Goal: Transaction & Acquisition: Purchase product/service

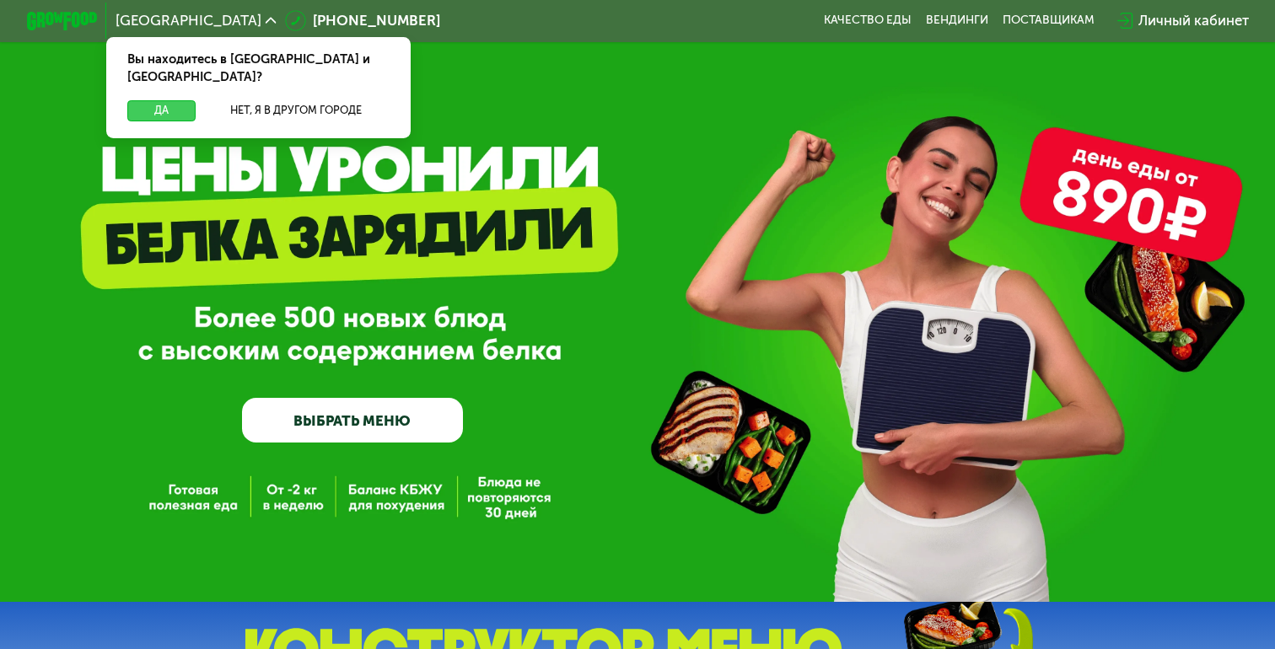
click at [173, 100] on button "Да" at bounding box center [161, 110] width 68 height 21
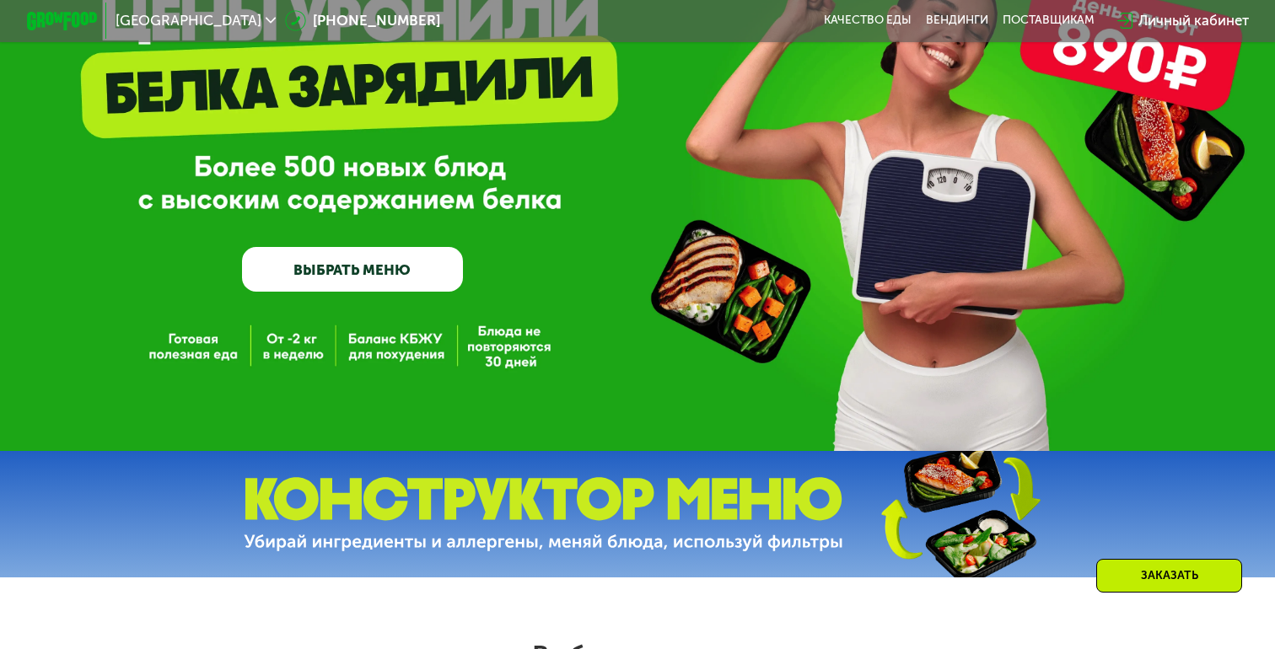
scroll to position [179, 0]
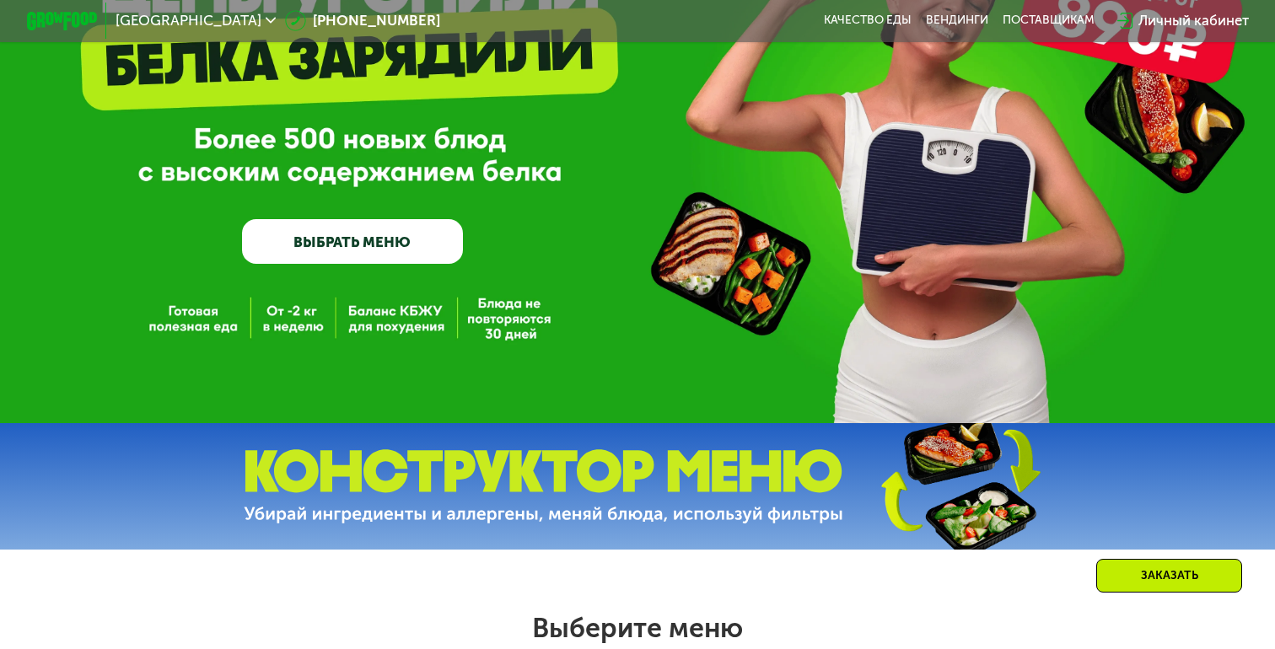
click at [366, 235] on link "ВЫБРАТЬ МЕНЮ" at bounding box center [352, 241] width 220 height 44
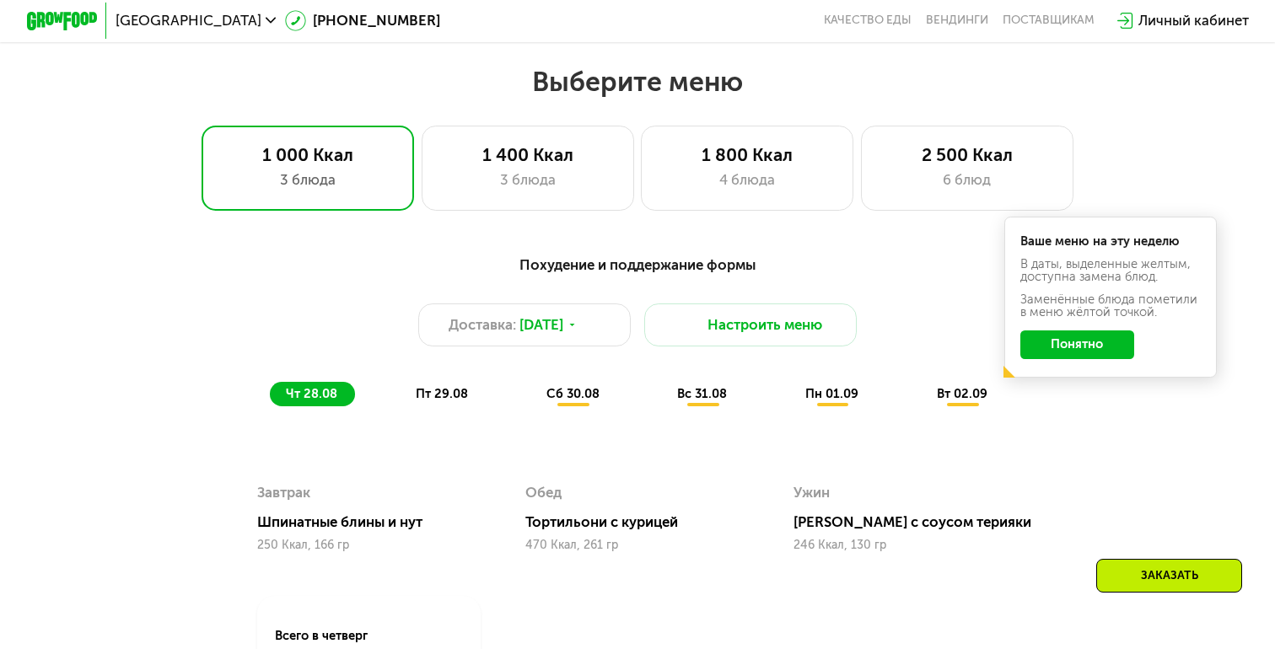
scroll to position [749, 0]
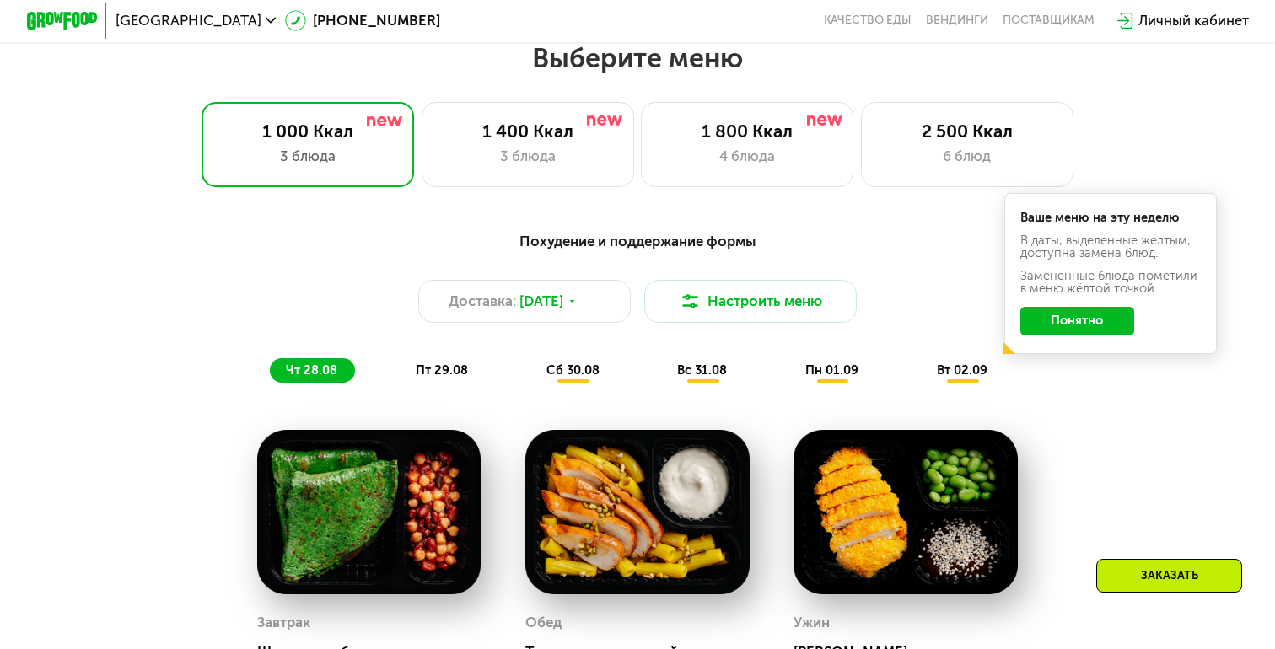
click at [1050, 320] on button "Понятно" at bounding box center [1077, 321] width 115 height 29
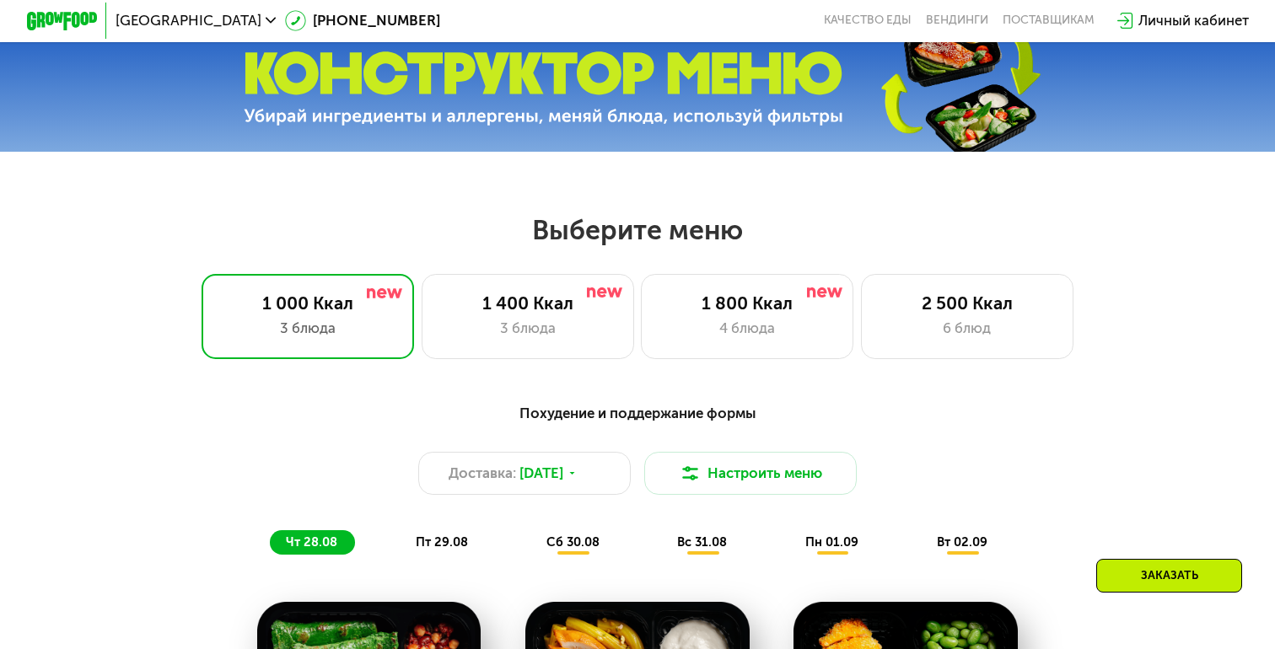
scroll to position [577, 0]
click at [753, 461] on button "Настроить меню" at bounding box center [750, 473] width 212 height 42
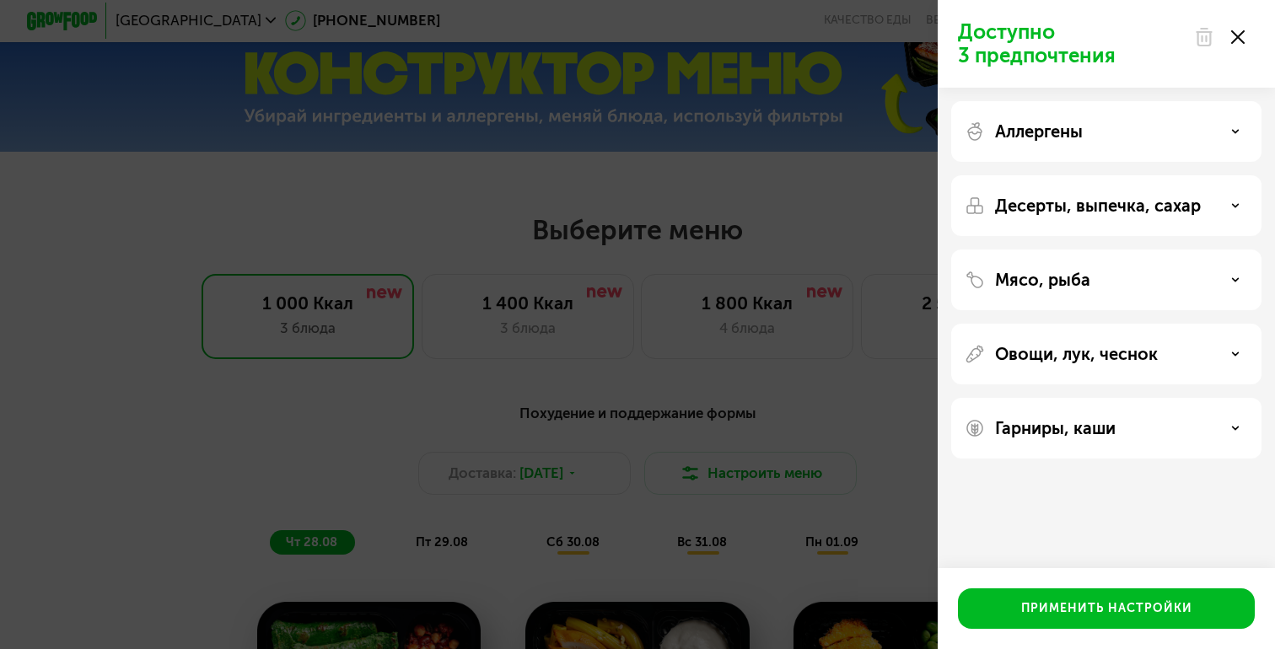
click at [749, 436] on div "Доступно 3 предпочтения Аллергены Десерты, выпечка, сахар Мясо, рыба Овощи, лук…" at bounding box center [637, 324] width 1275 height 649
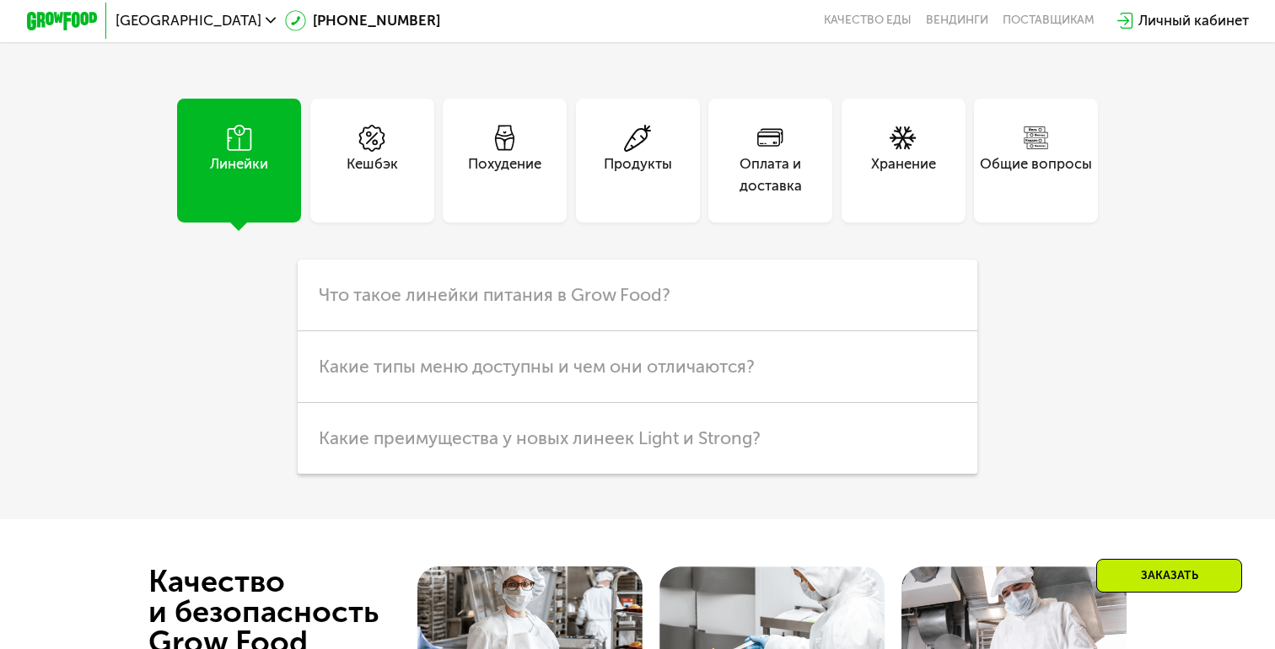
scroll to position [4297, 0]
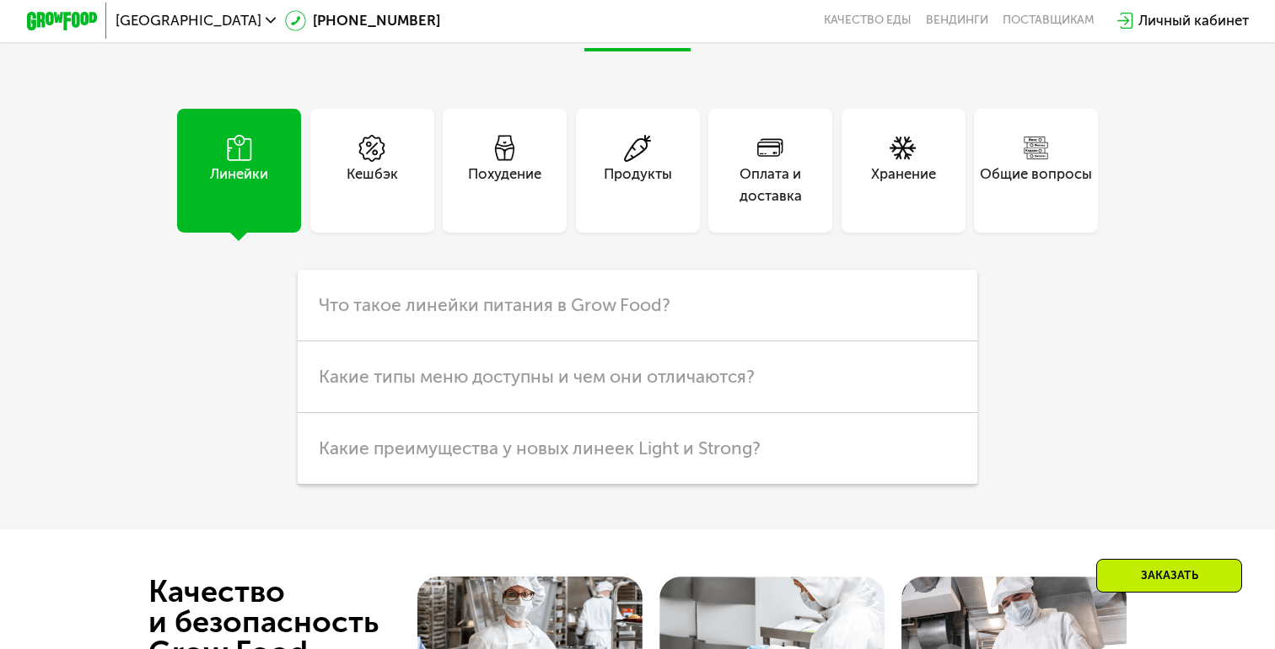
click at [1060, 138] on div "Общие вопросы" at bounding box center [1036, 171] width 124 height 124
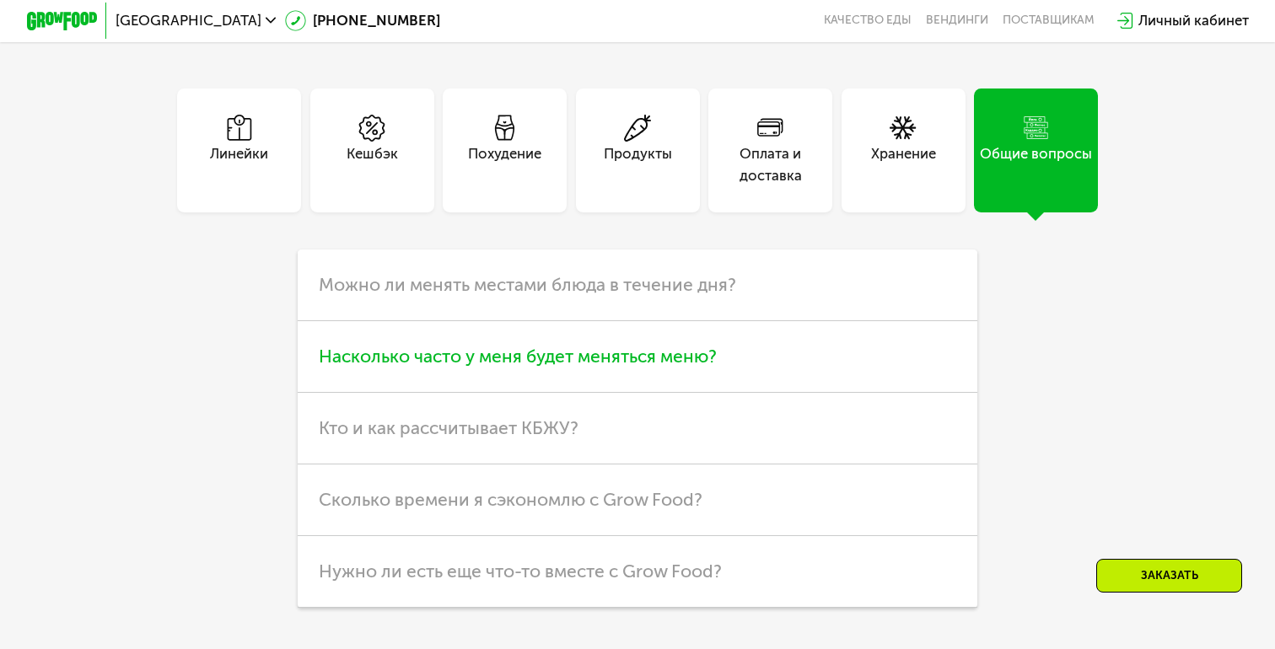
scroll to position [4316, 0]
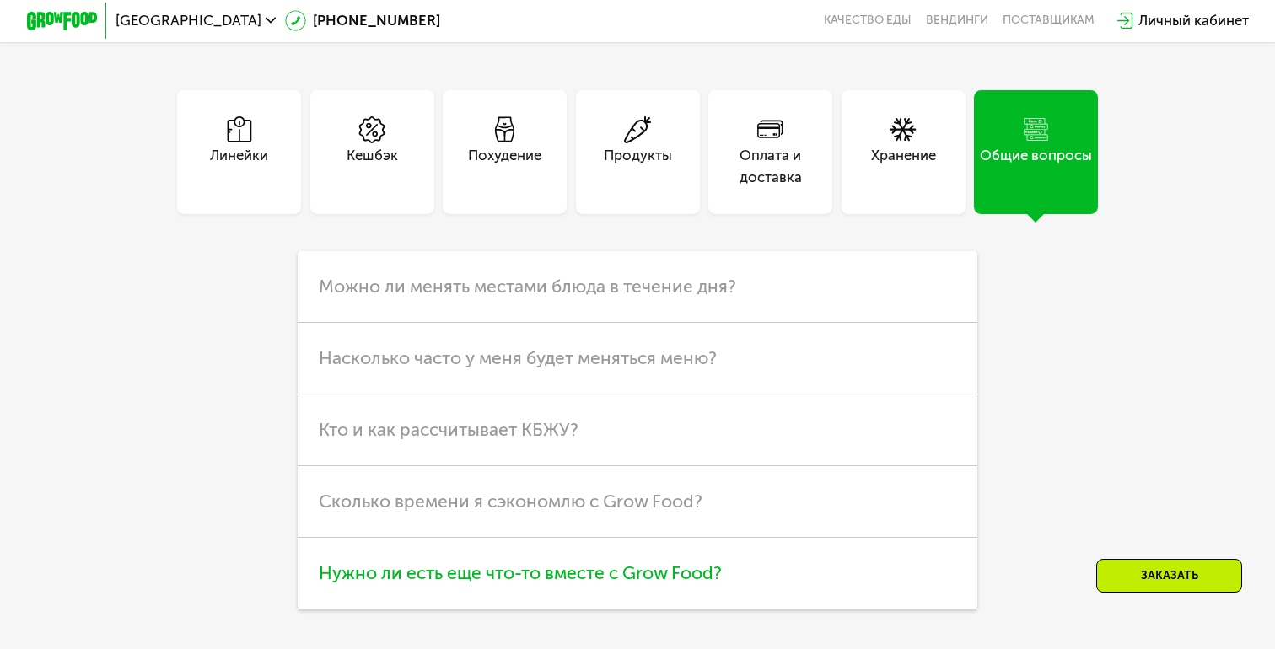
click at [652, 571] on span "Нужно ли есть еще что-то вместе с Grow Food?" at bounding box center [520, 572] width 403 height 21
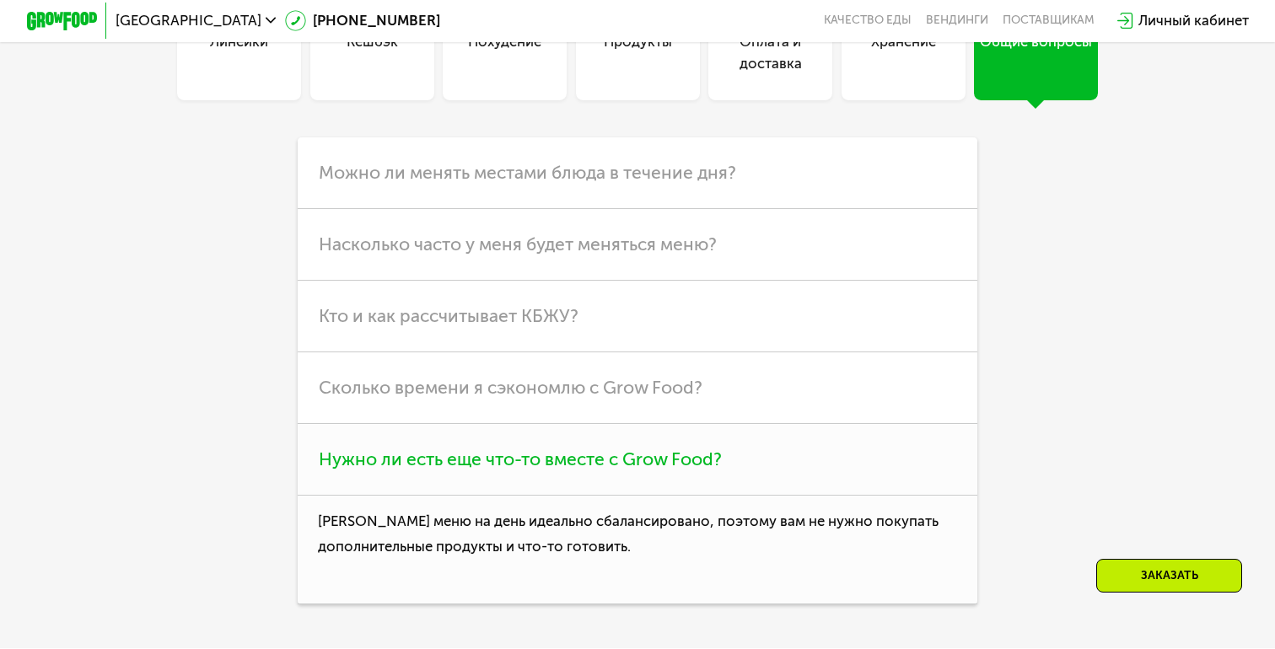
scroll to position [4430, 0]
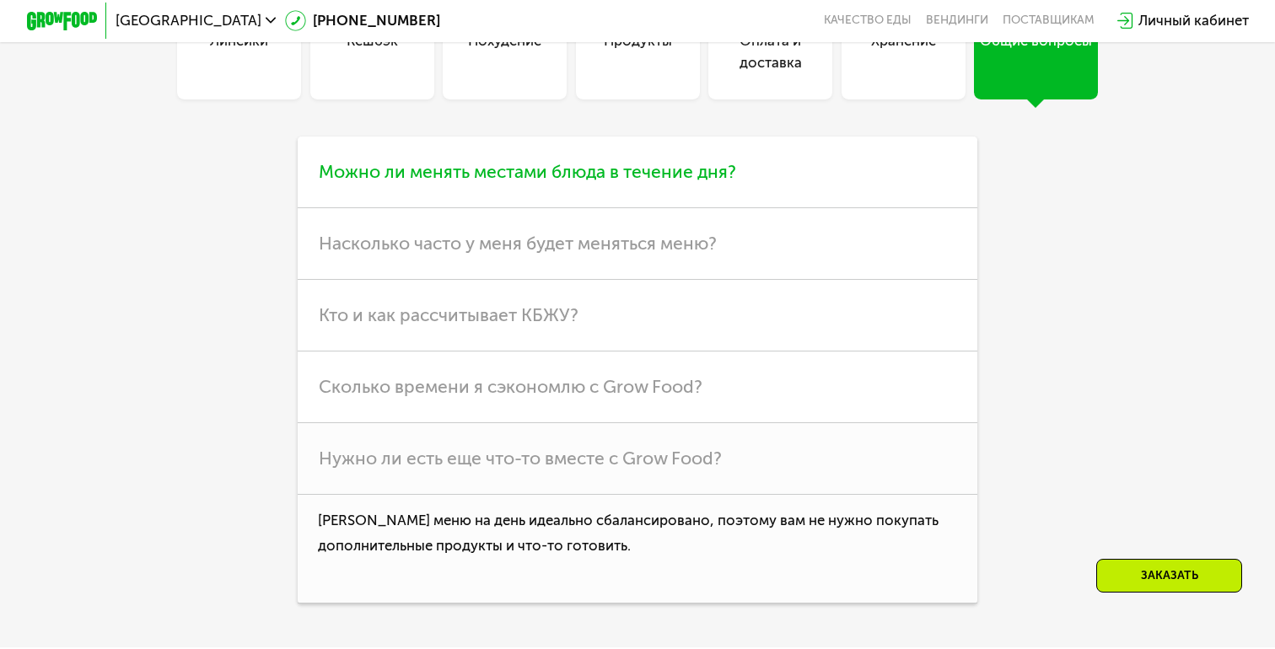
click at [711, 179] on span "Можно ли менять местами блюда в течение дня?" at bounding box center [527, 171] width 417 height 21
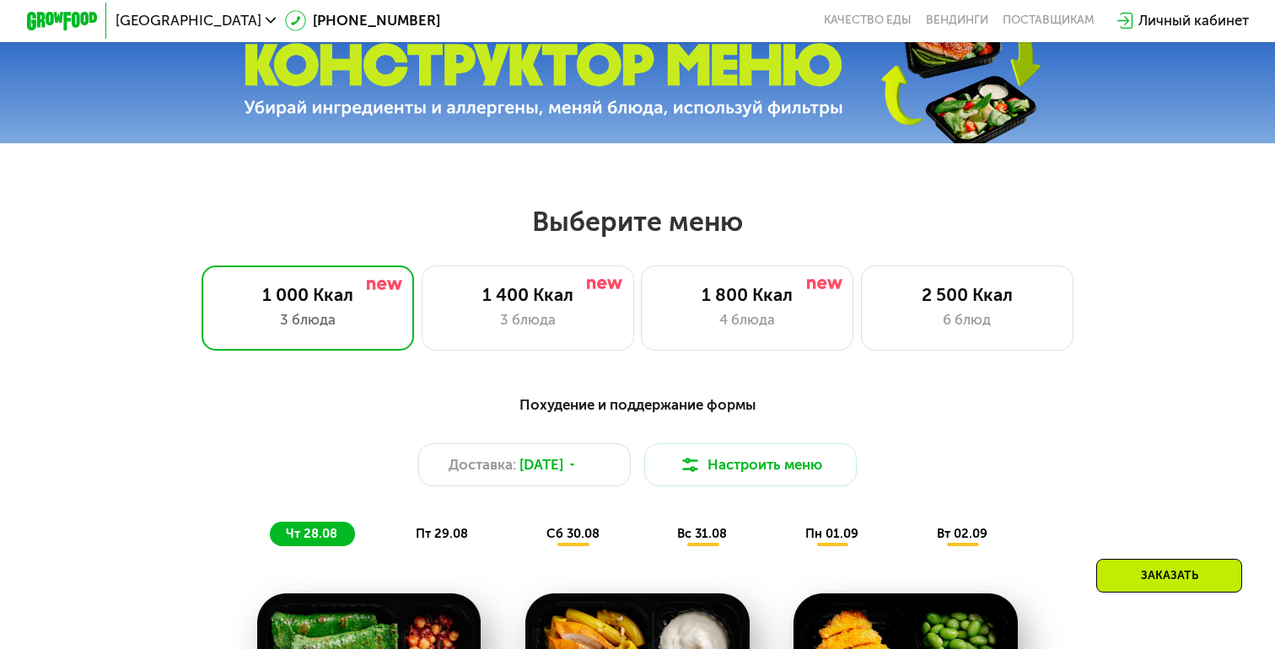
scroll to position [592, 0]
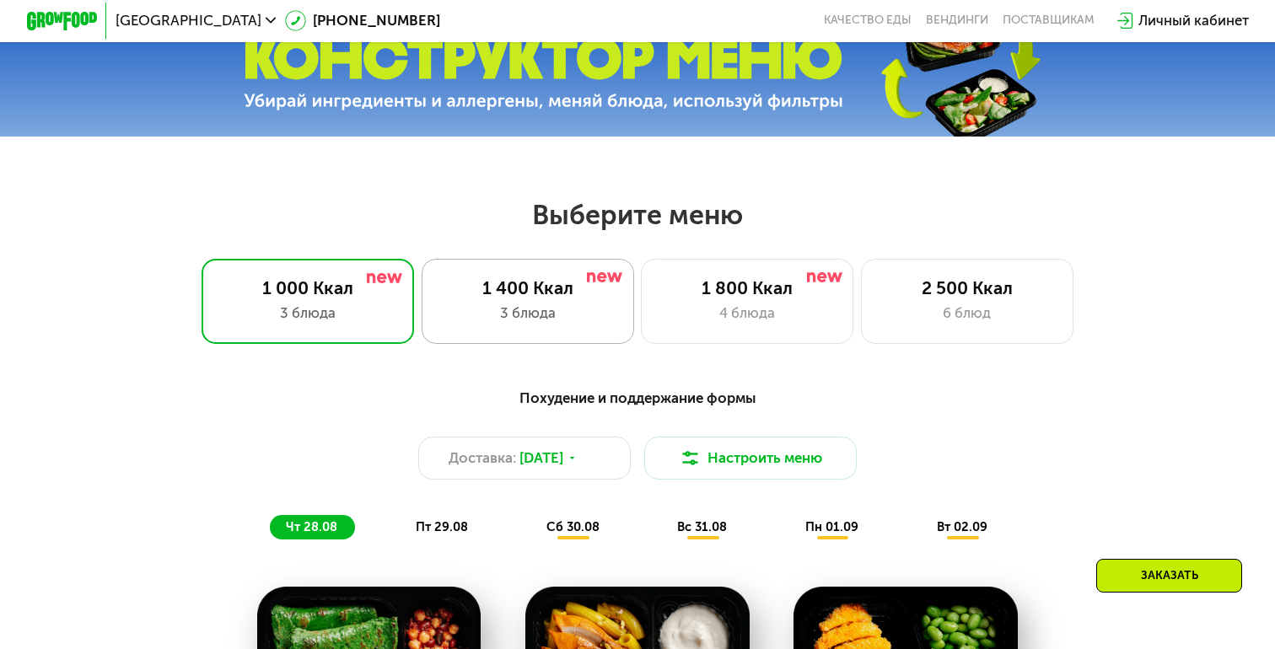
click at [513, 318] on div "3 блюда" at bounding box center [527, 313] width 175 height 21
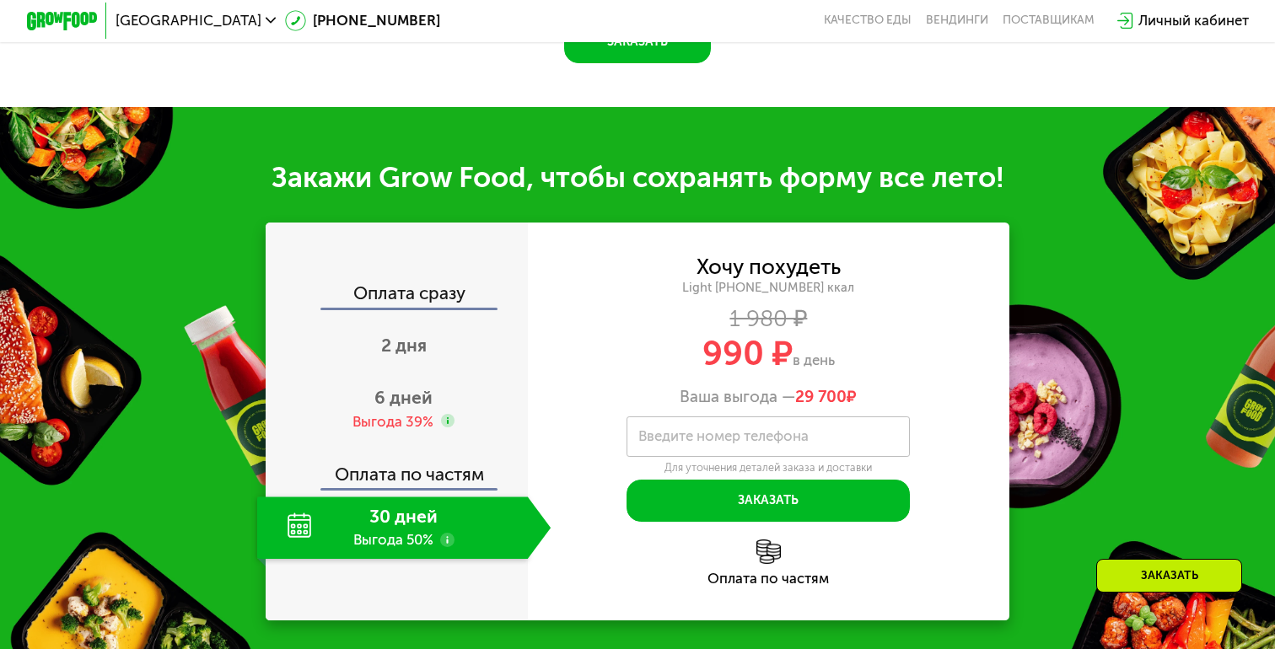
scroll to position [1492, 0]
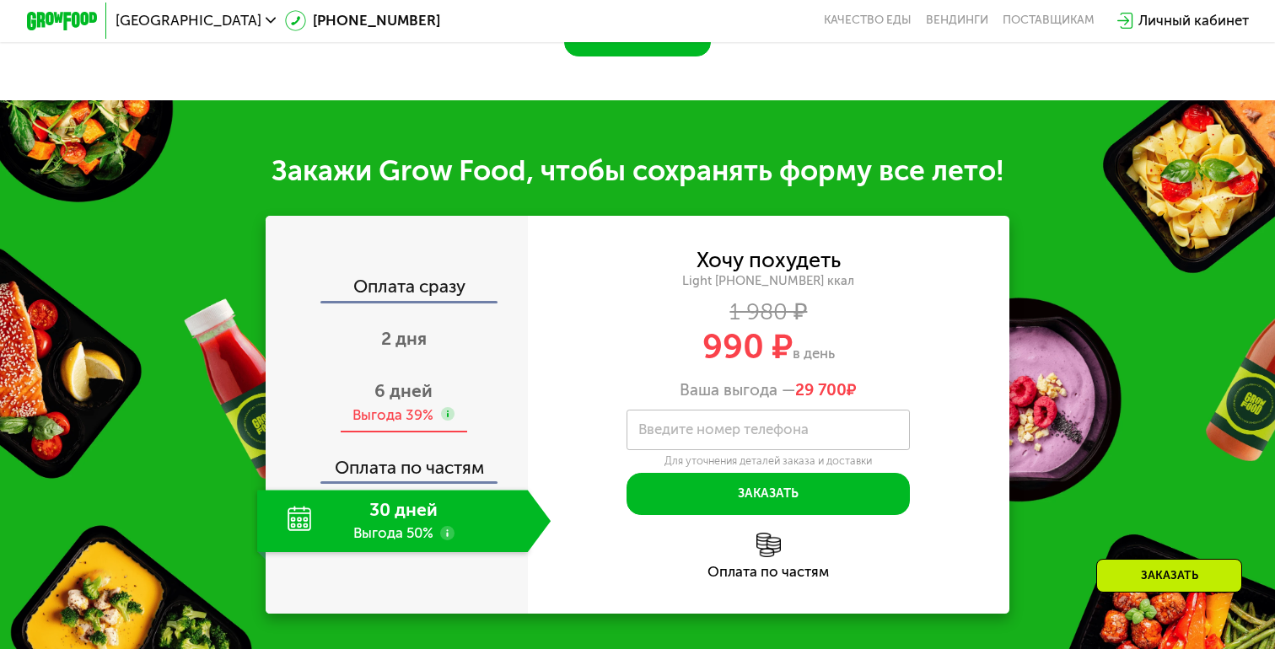
click at [407, 401] on span "6 дней" at bounding box center [403, 390] width 58 height 21
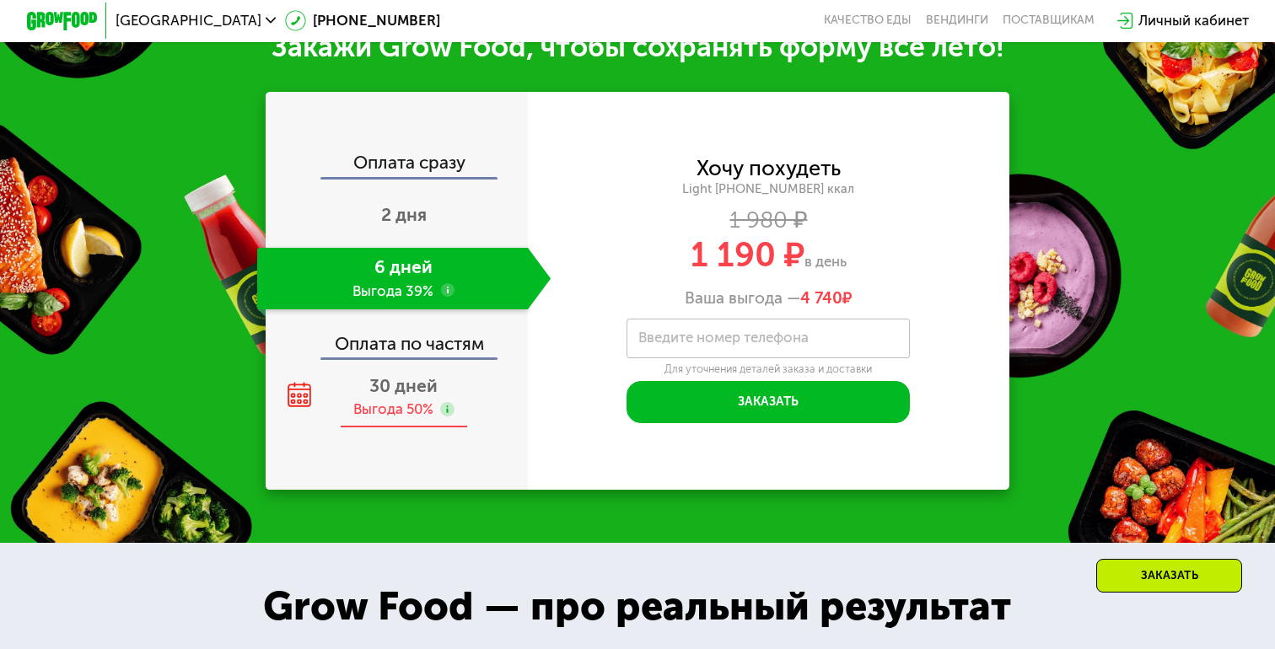
scroll to position [1616, 0]
click at [412, 225] on span "2 дня" at bounding box center [404, 214] width 46 height 21
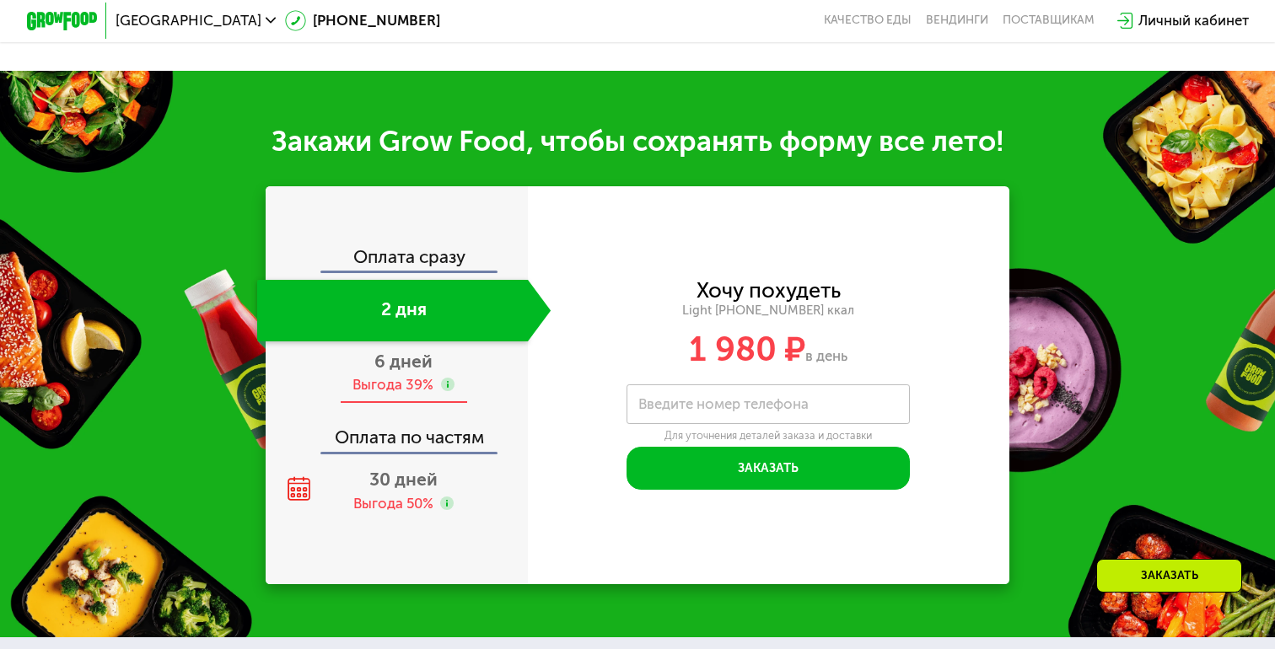
scroll to position [1677, 0]
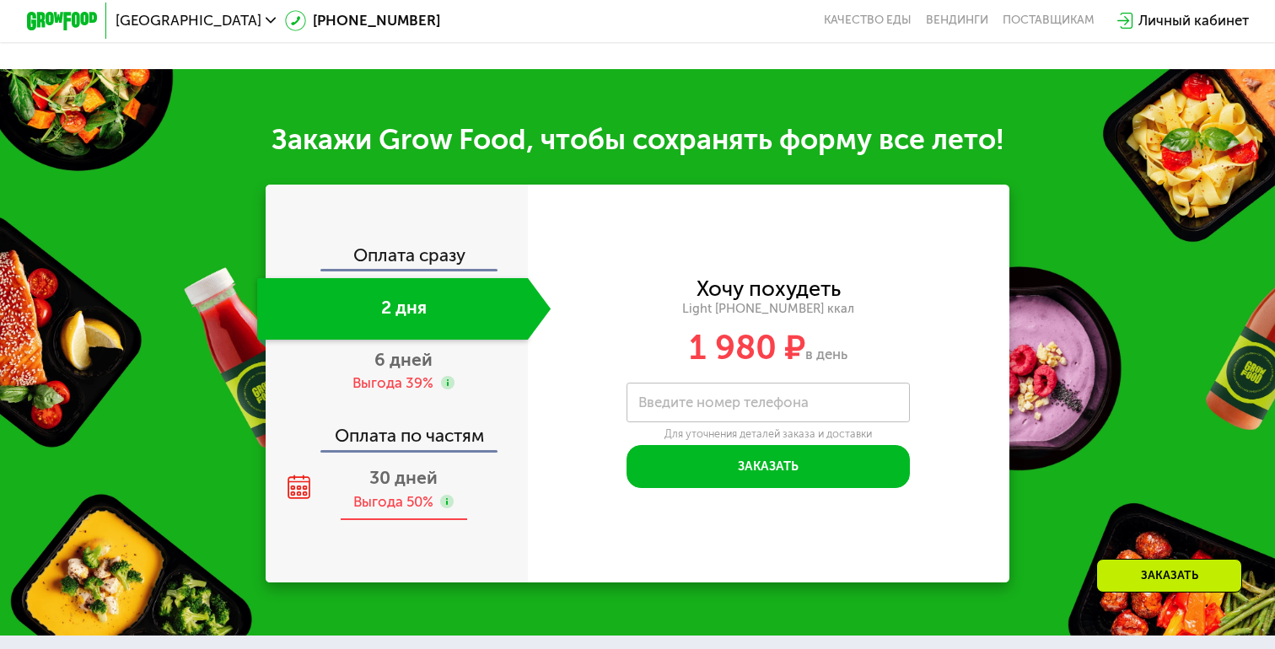
click at [400, 480] on span "30 дней" at bounding box center [403, 477] width 68 height 21
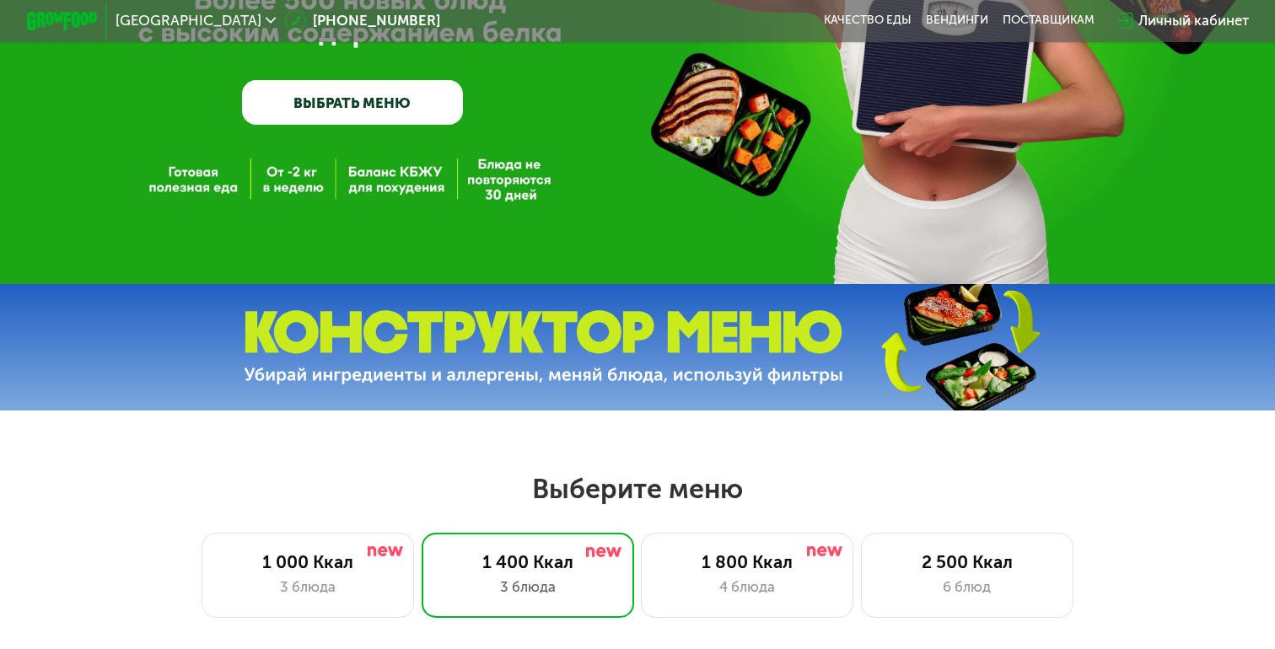
scroll to position [544, 0]
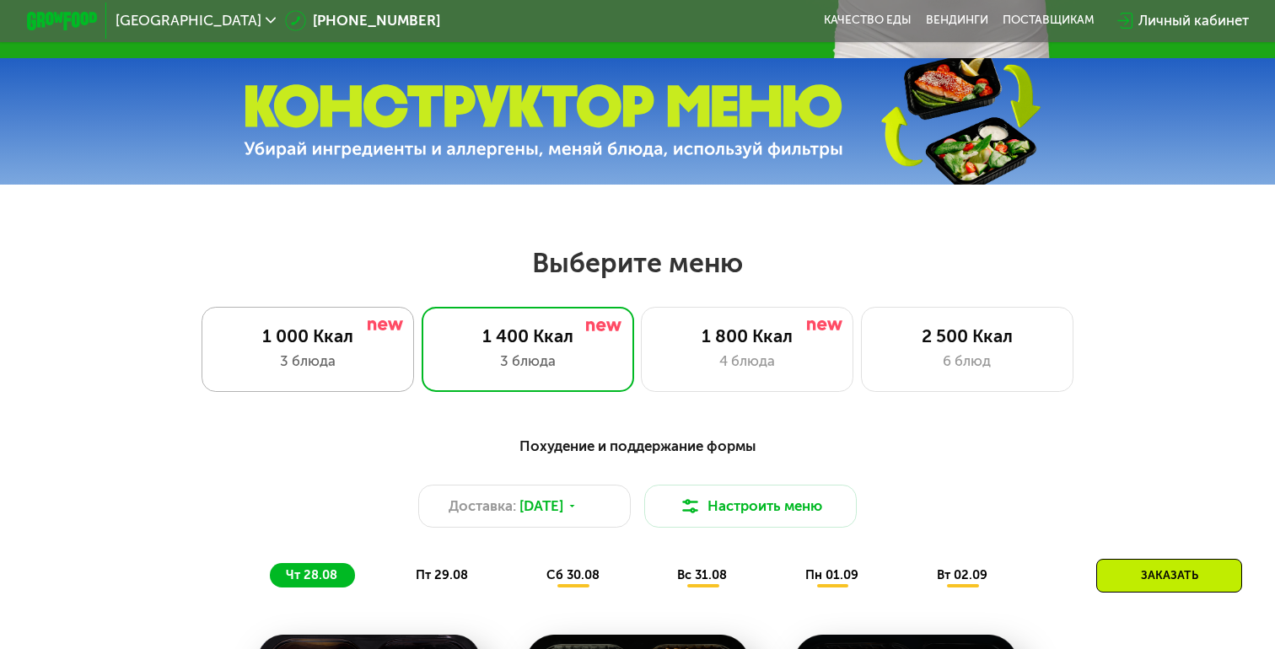
click at [285, 366] on div "3 блюда" at bounding box center [307, 361] width 175 height 21
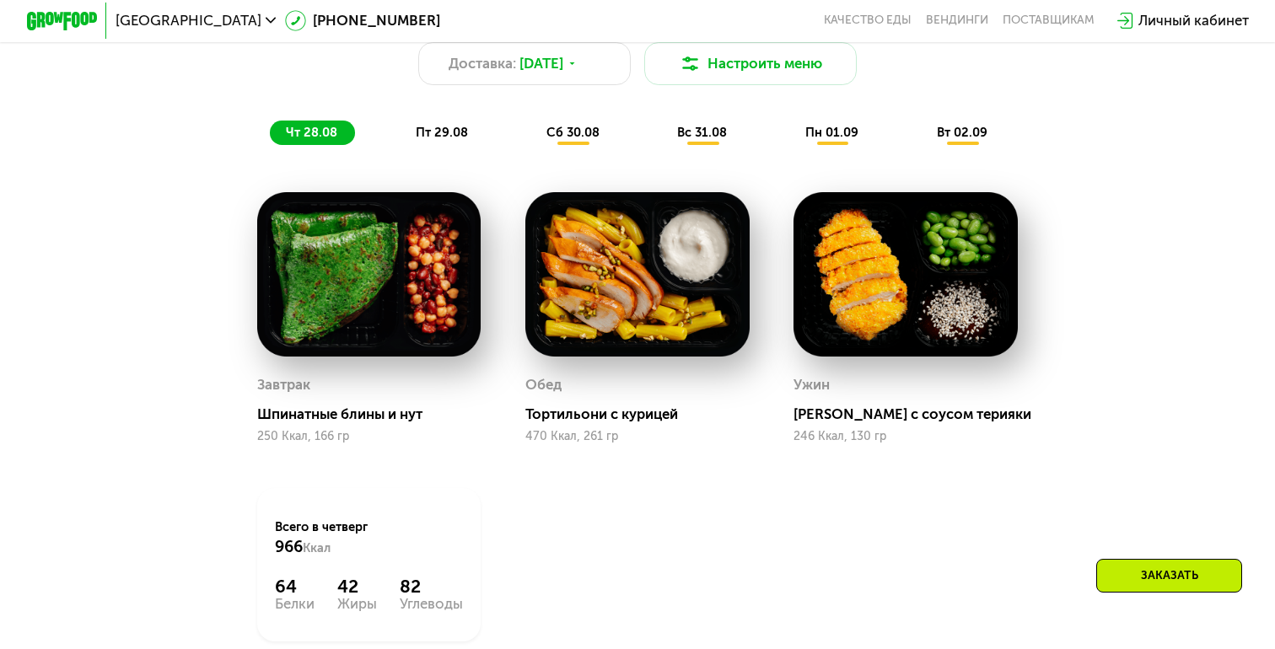
scroll to position [986, 0]
click at [447, 137] on span "пт 29.08" at bounding box center [442, 132] width 52 height 15
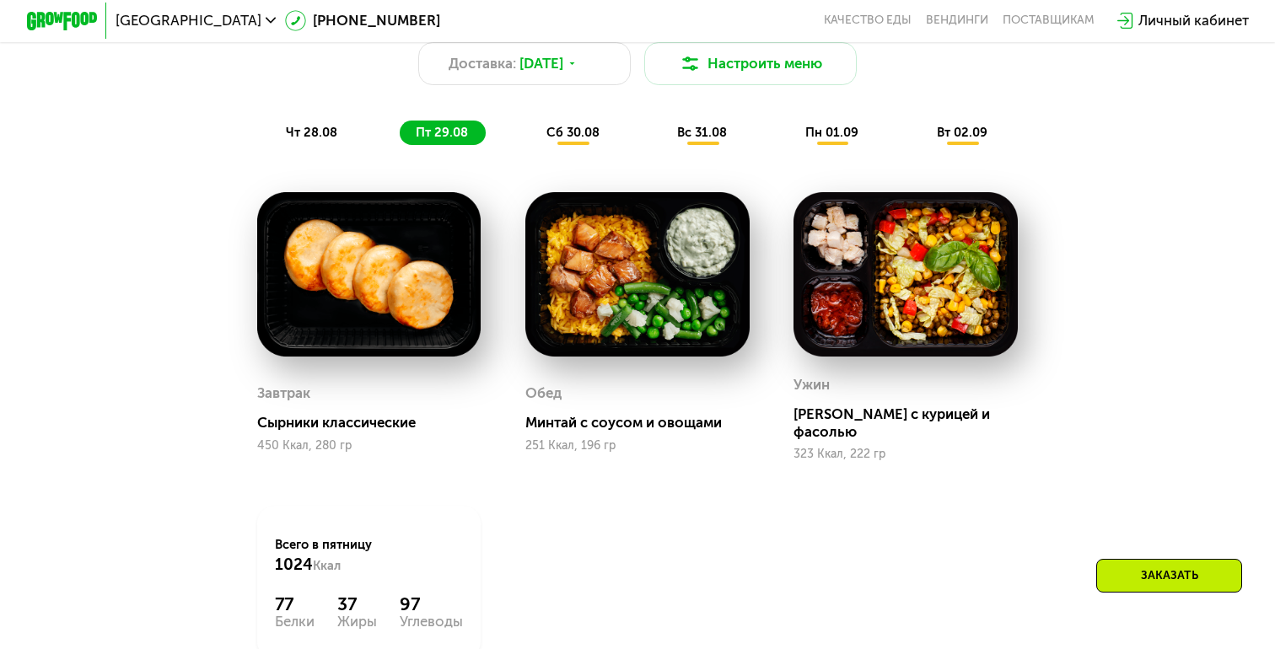
click at [582, 132] on span "сб 30.08" at bounding box center [572, 132] width 53 height 15
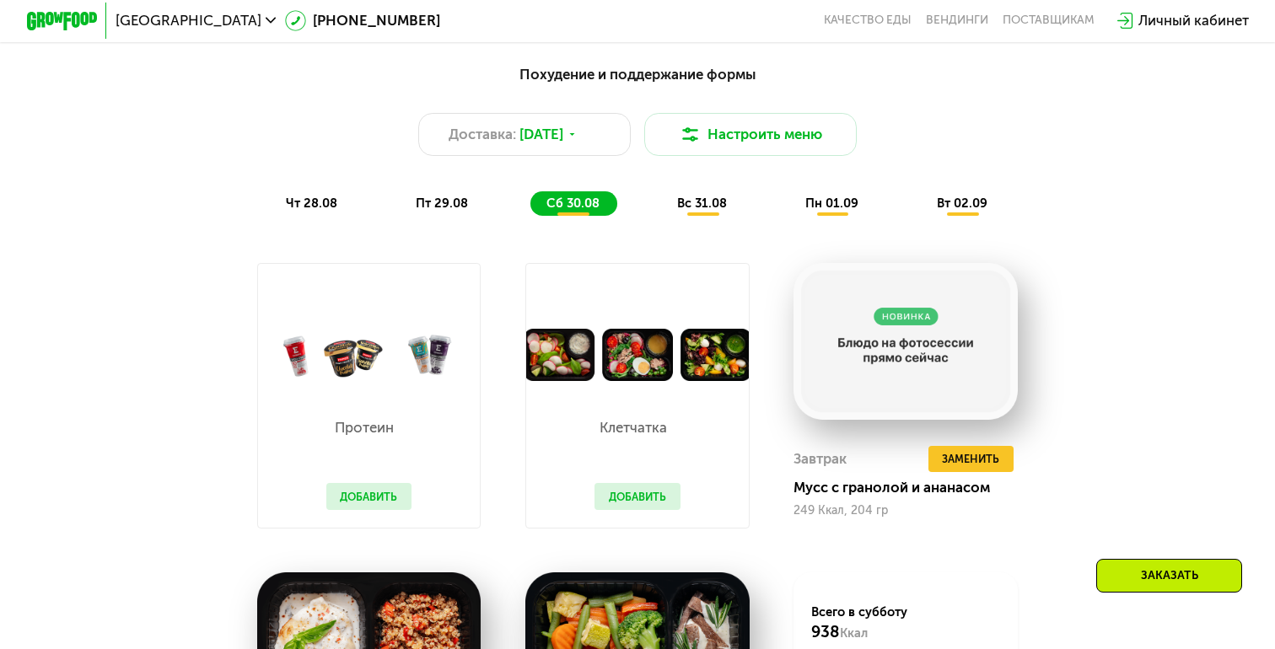
scroll to position [925, 0]
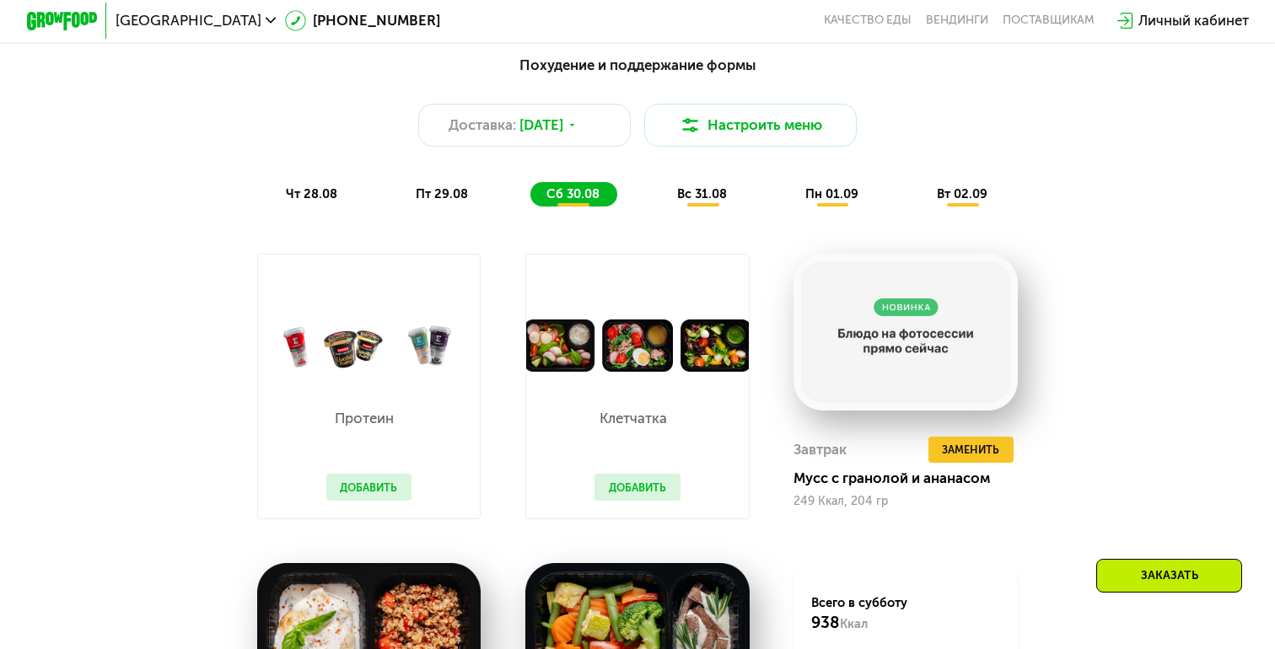
click at [1088, 301] on div "Похудение и поддержание формы Доставка: [DATE] Настроить меню чт 28.08 пт 29.08…" at bounding box center [637, 466] width 1091 height 846
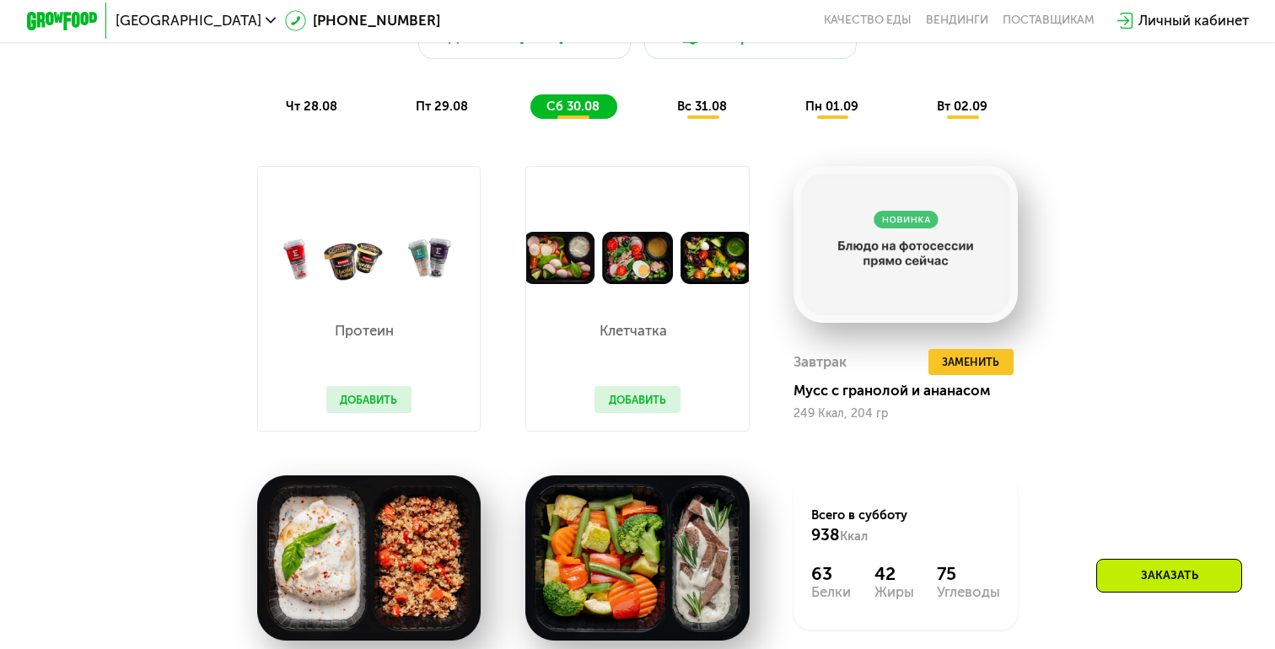
scroll to position [1000, 0]
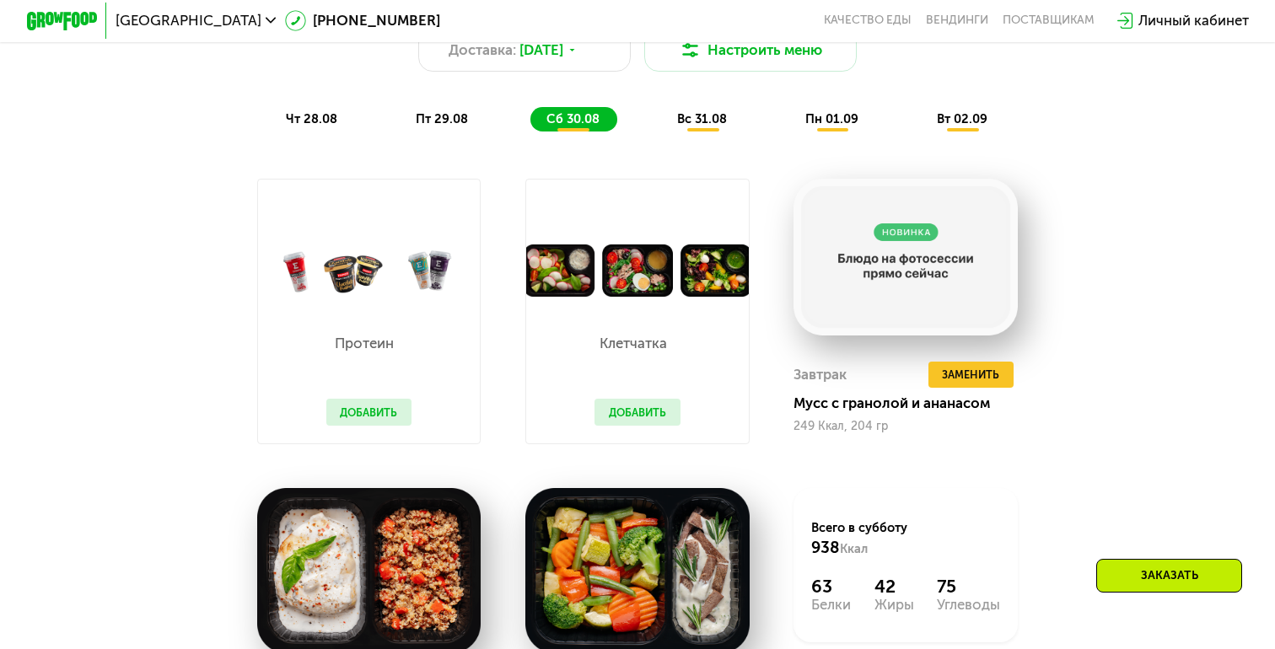
click at [722, 120] on span "вс 31.08" at bounding box center [702, 118] width 50 height 15
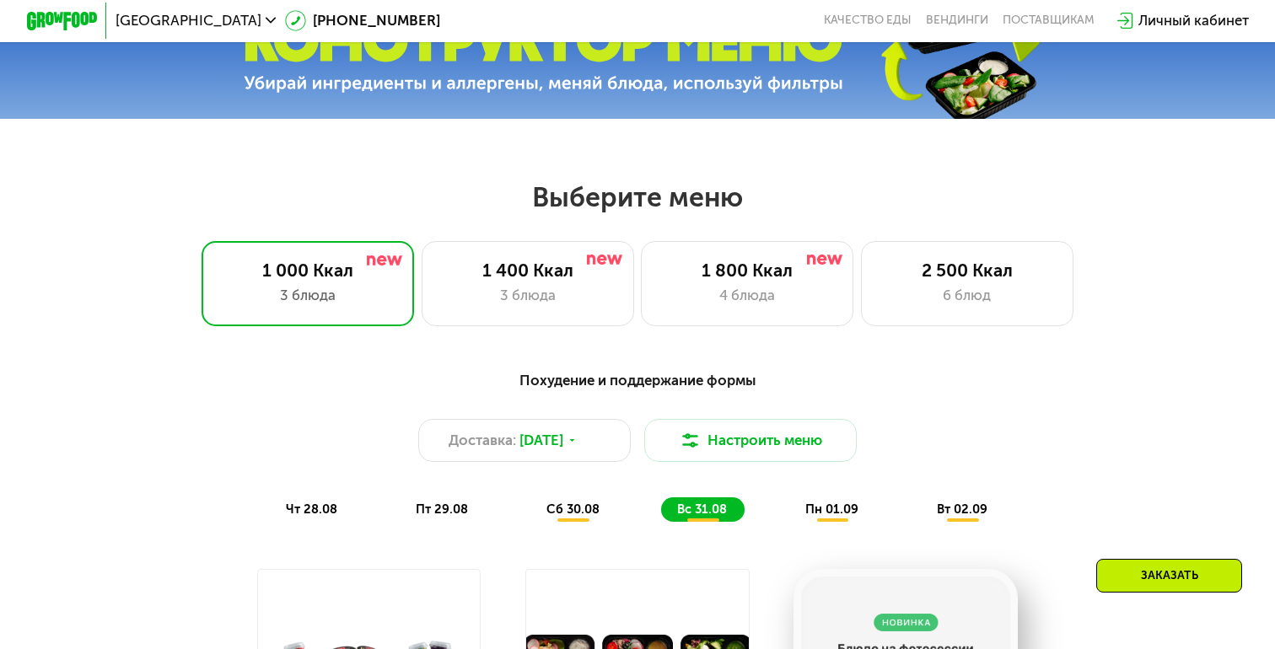
scroll to position [568, 0]
